Goal: Transaction & Acquisition: Purchase product/service

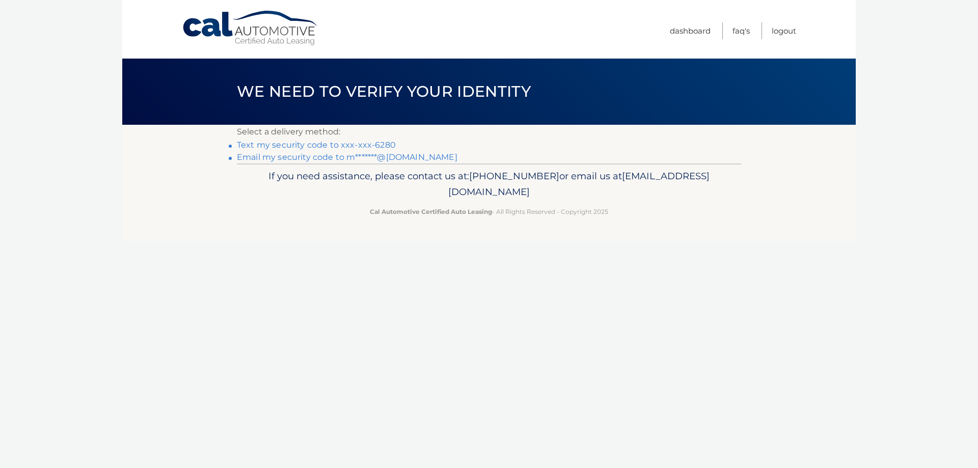
click at [299, 148] on link "Text my security code to xxx-xxx-6280" at bounding box center [316, 145] width 159 height 10
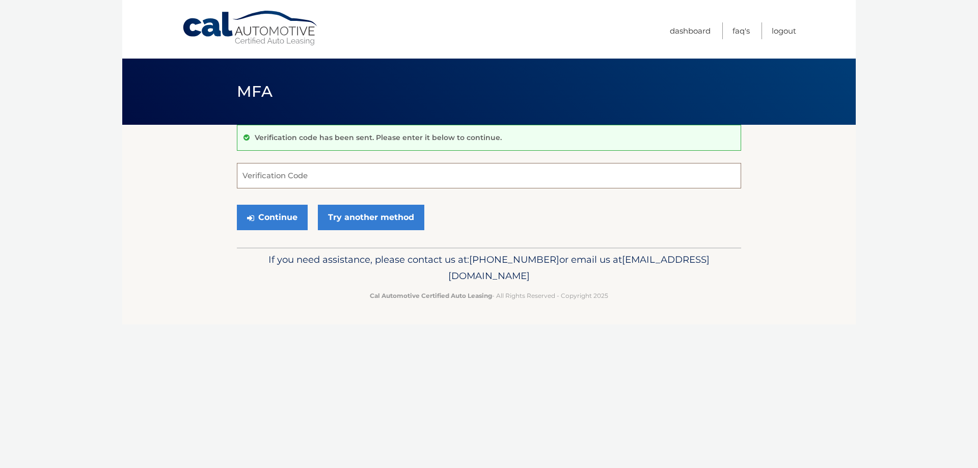
click at [266, 180] on input "Verification Code" at bounding box center [489, 175] width 504 height 25
click at [287, 177] on input "Verification Code" at bounding box center [489, 175] width 504 height 25
type input "046407"
click at [281, 226] on button "Continue" at bounding box center [272, 217] width 71 height 25
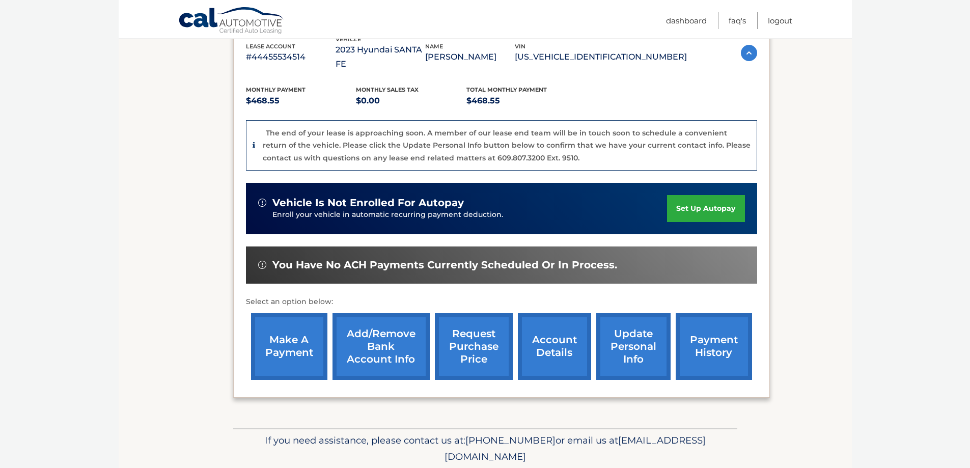
scroll to position [204, 0]
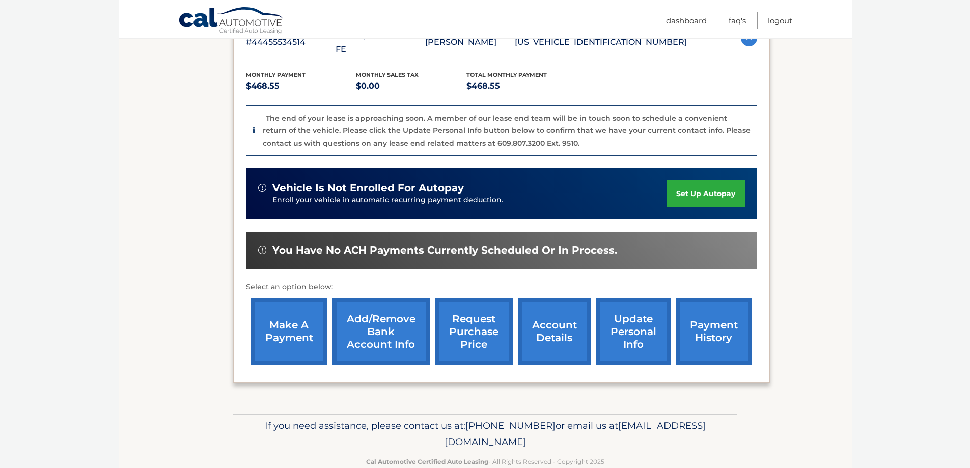
click at [287, 321] on link "make a payment" at bounding box center [289, 331] width 76 height 67
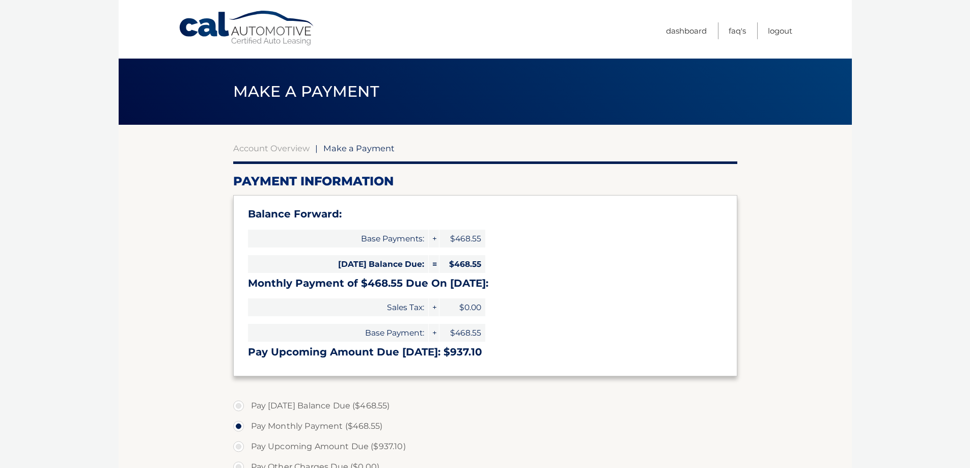
select select "ZGIzZmUzY2UtMTI1NC00ZGI1LWJhNzMtNjNmMGQyNTdhMGFh"
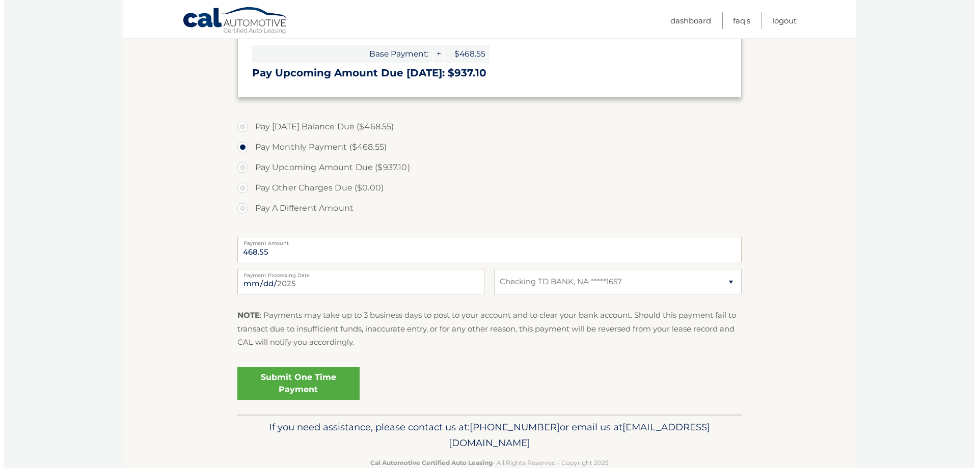
scroll to position [303, 0]
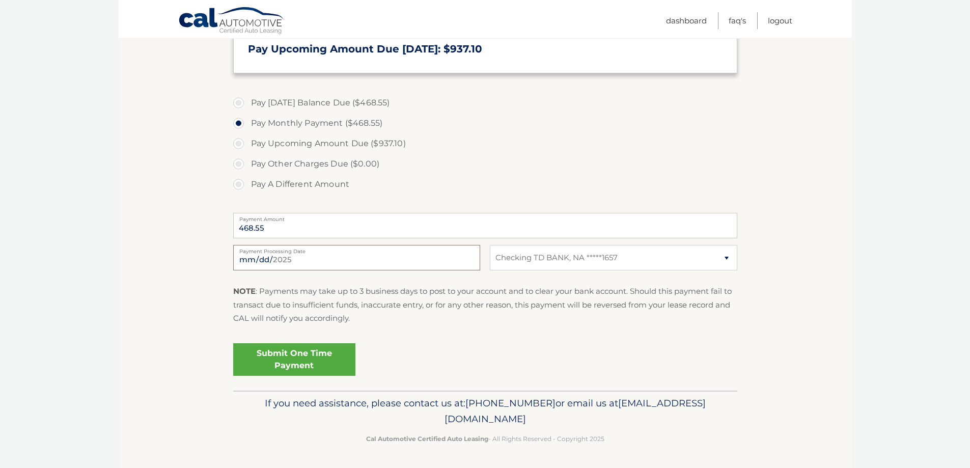
click at [260, 261] on input "2025-08-14" at bounding box center [356, 257] width 247 height 25
type input "2025-08-18"
click at [291, 355] on link "Submit One Time Payment" at bounding box center [294, 359] width 122 height 33
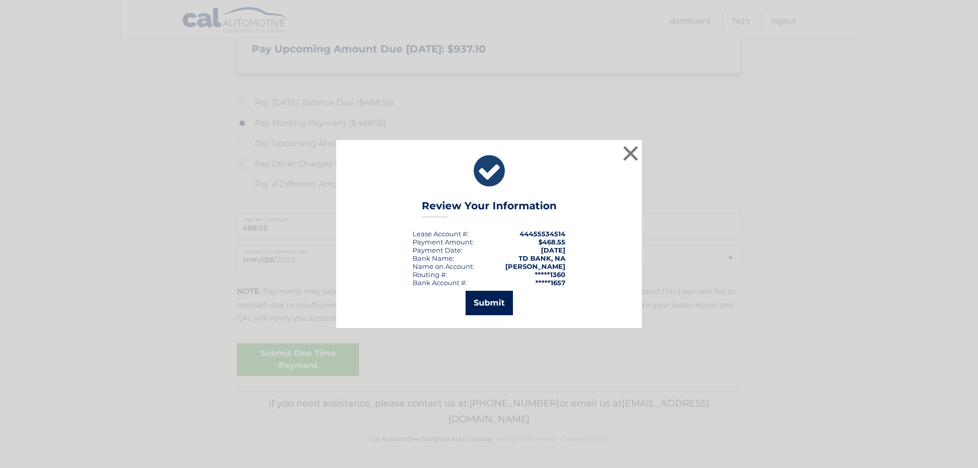
click at [482, 302] on button "Submit" at bounding box center [489, 303] width 47 height 24
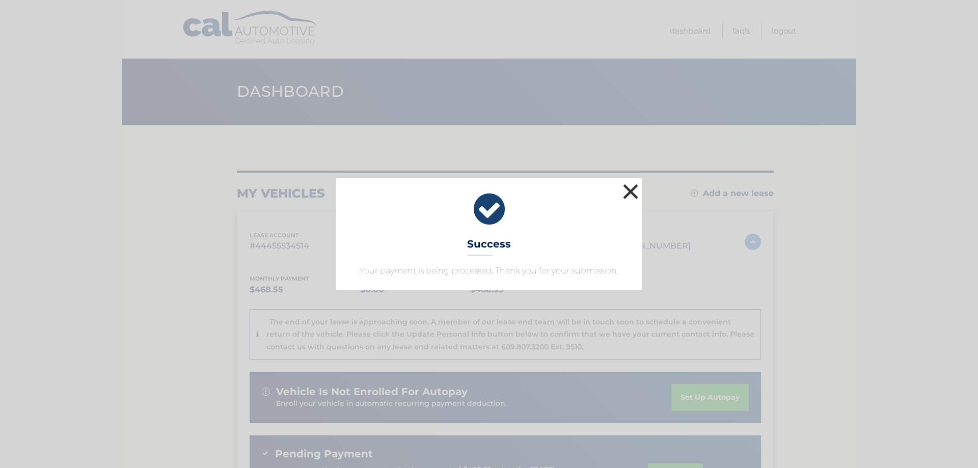
click at [633, 183] on button "×" at bounding box center [630, 191] width 20 height 20
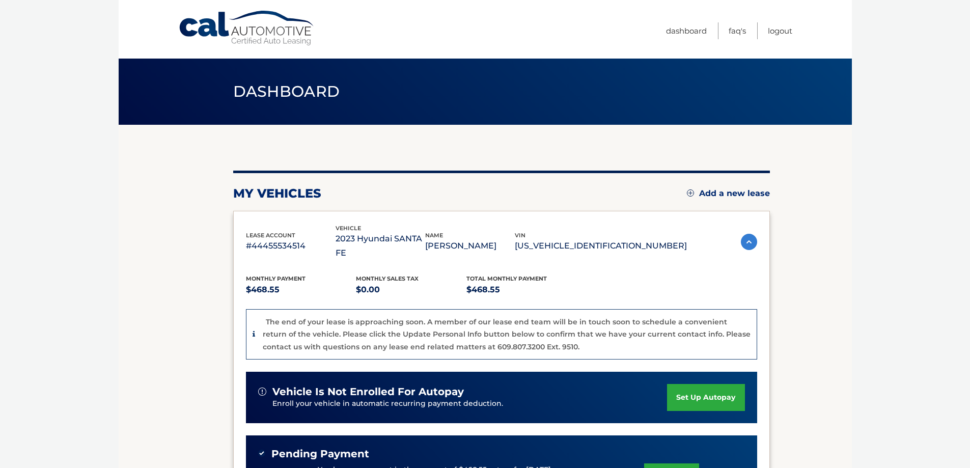
drag, startPoint x: 849, startPoint y: 4, endPoint x: 682, endPoint y: 19, distance: 167.2
click at [682, 19] on ul "Dashboard FAQ's Logout" at bounding box center [729, 29] width 126 height 59
click at [777, 29] on link "Logout" at bounding box center [780, 30] width 24 height 17
